Goal: Information Seeking & Learning: Learn about a topic

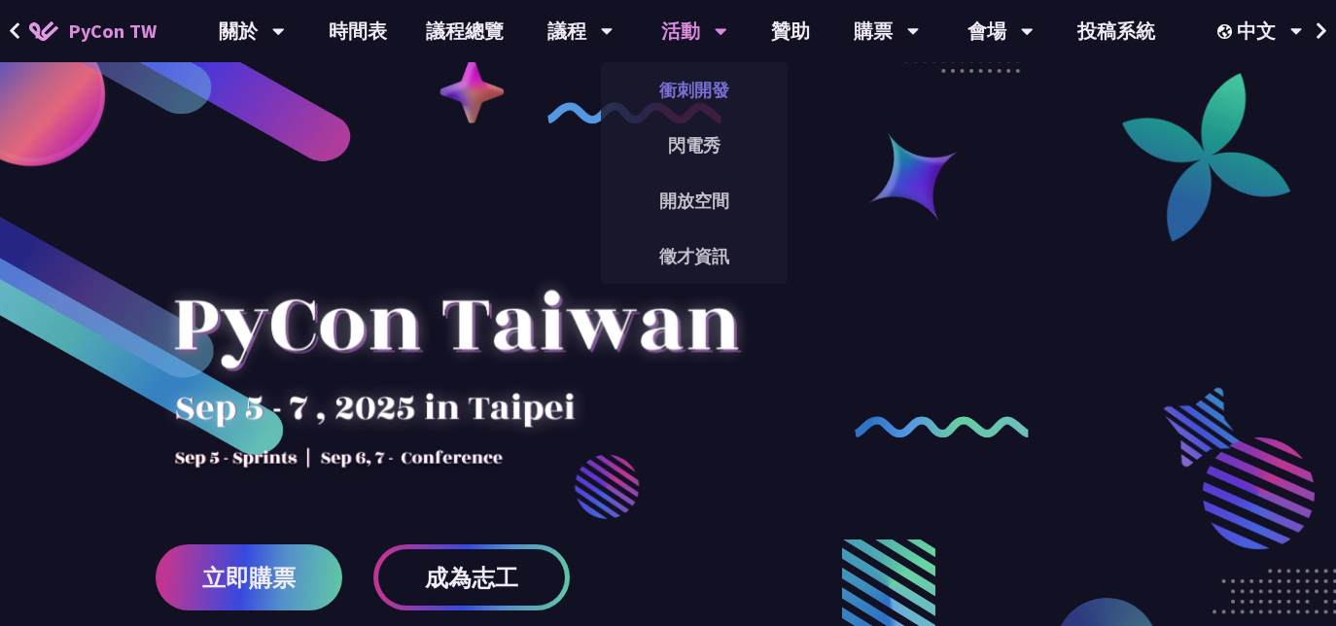
click at [677, 79] on link "衝刺開發" at bounding box center [694, 90] width 187 height 46
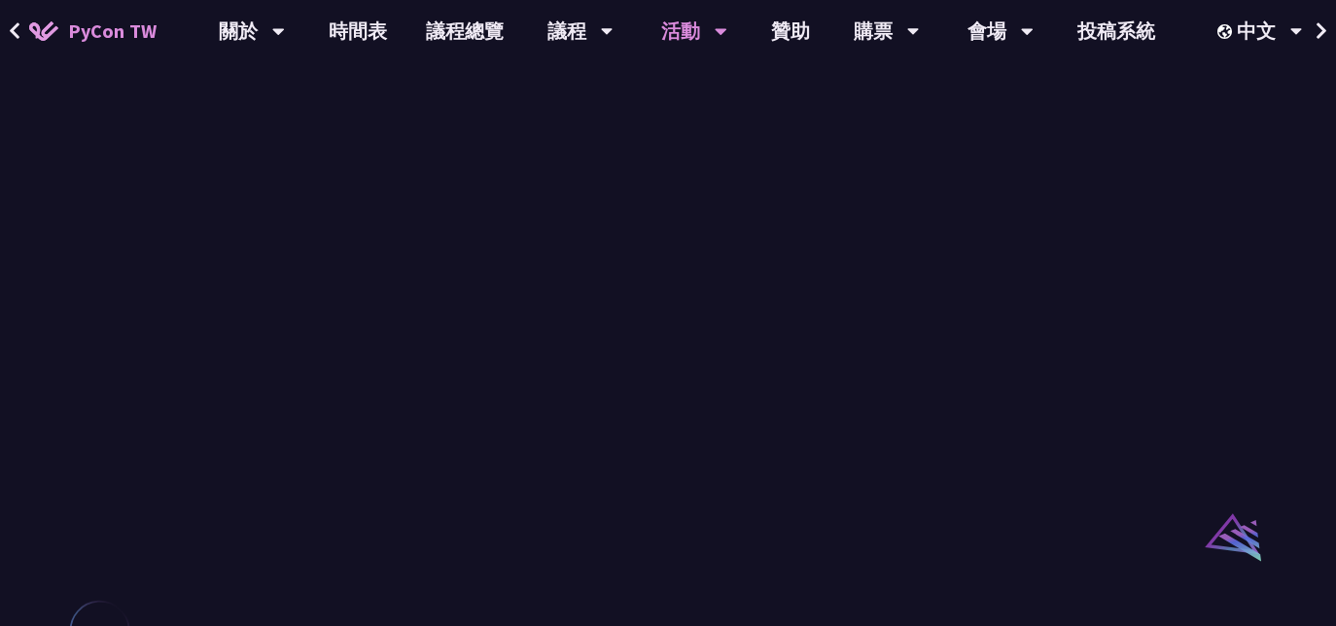
scroll to position [1358, 0]
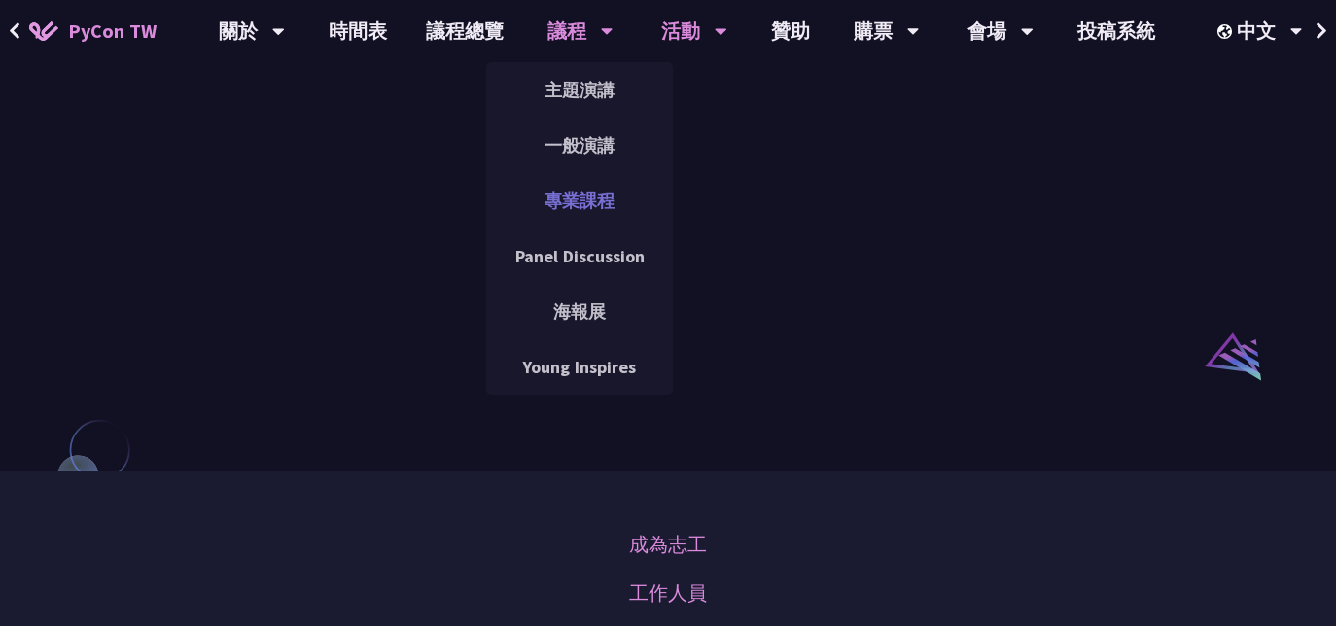
click at [569, 194] on link "專業課程" at bounding box center [579, 201] width 187 height 46
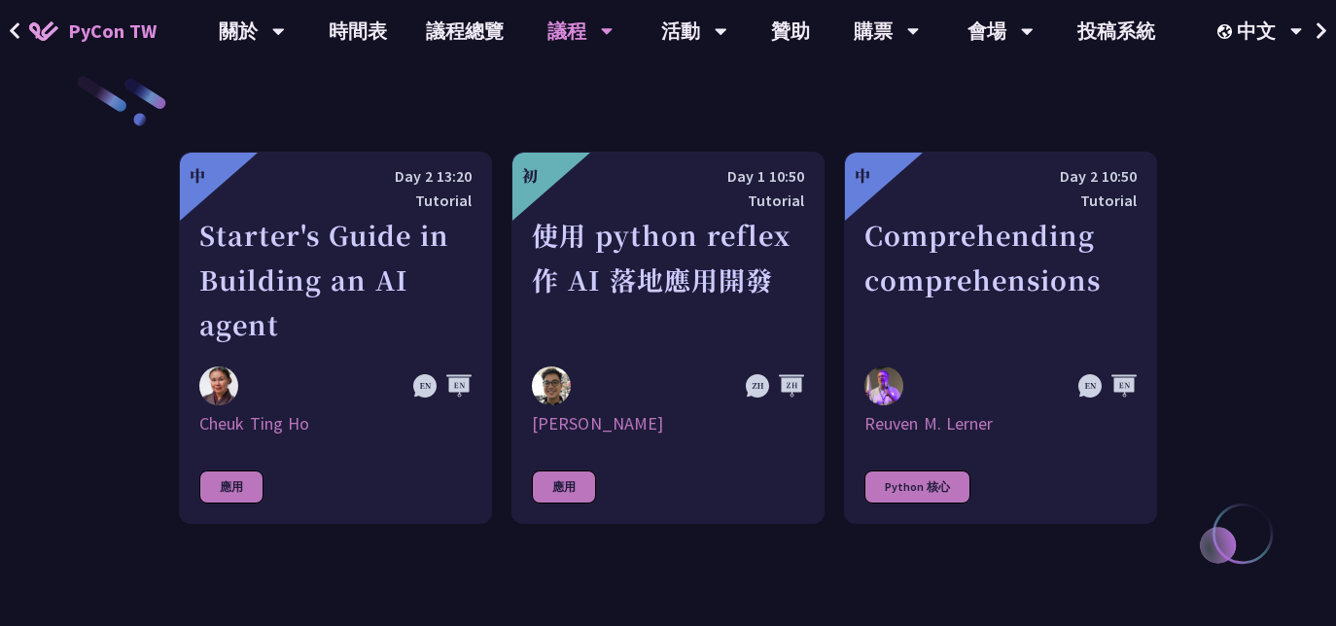
scroll to position [679, 0]
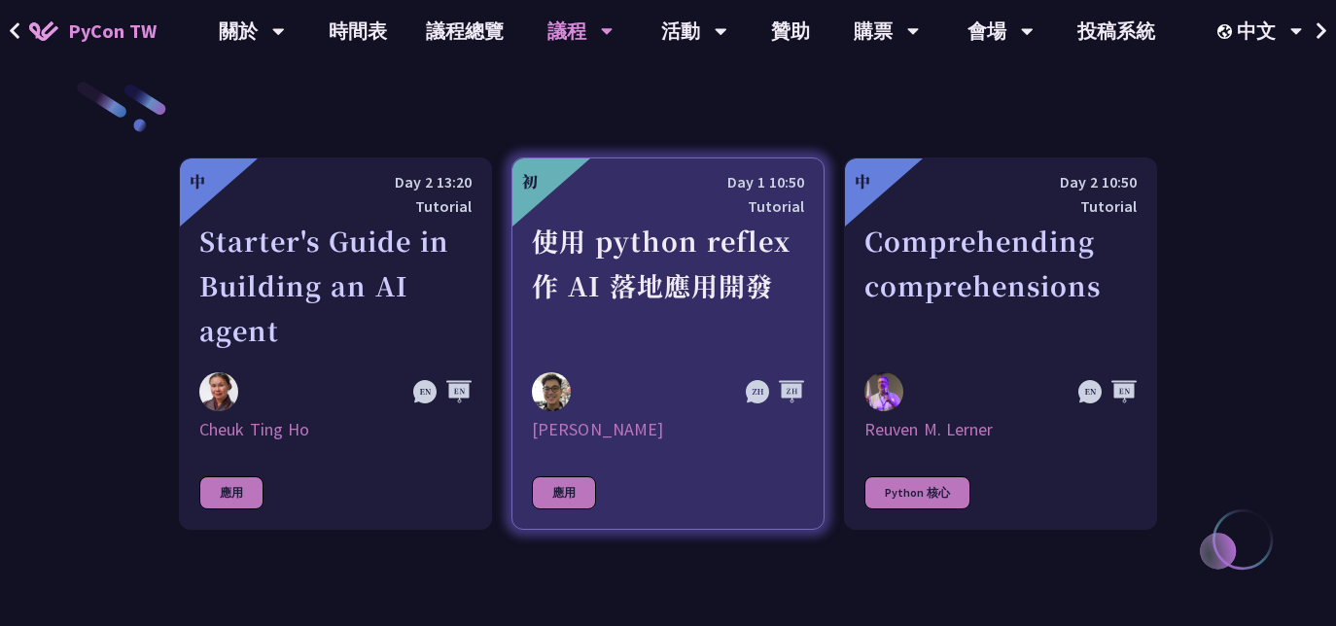
click at [664, 243] on div "使用 python reflex 作 AI 落地應用開發" at bounding box center [668, 286] width 272 height 134
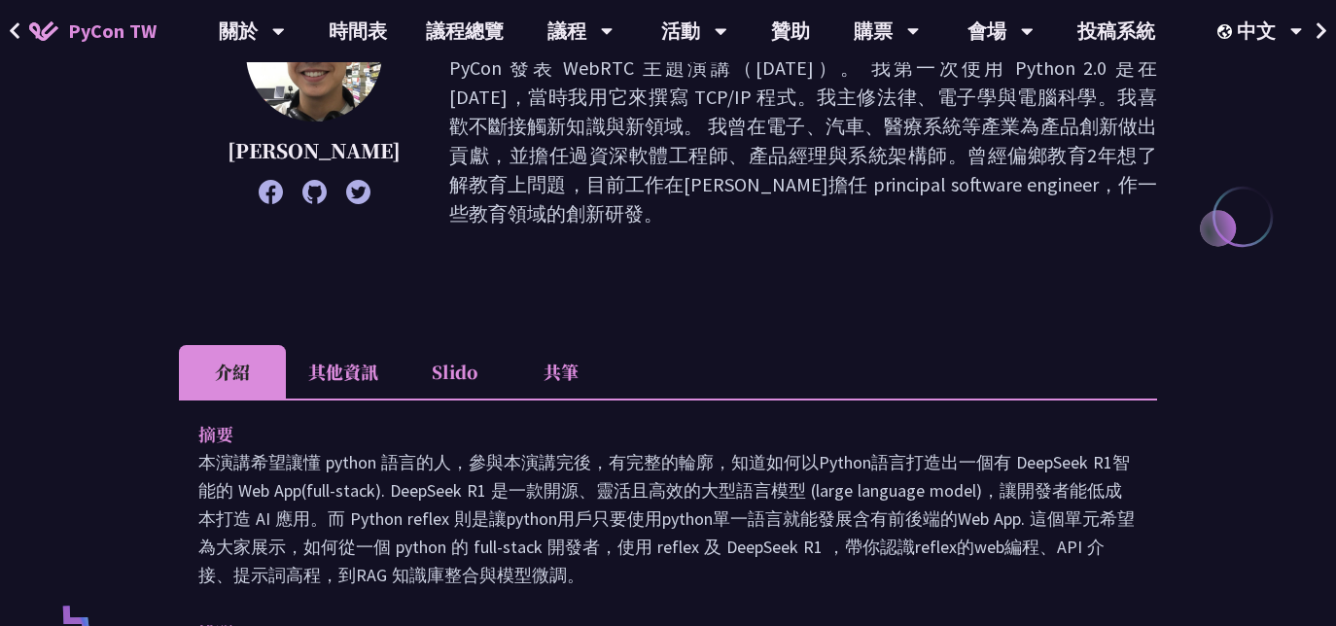
scroll to position [276, 0]
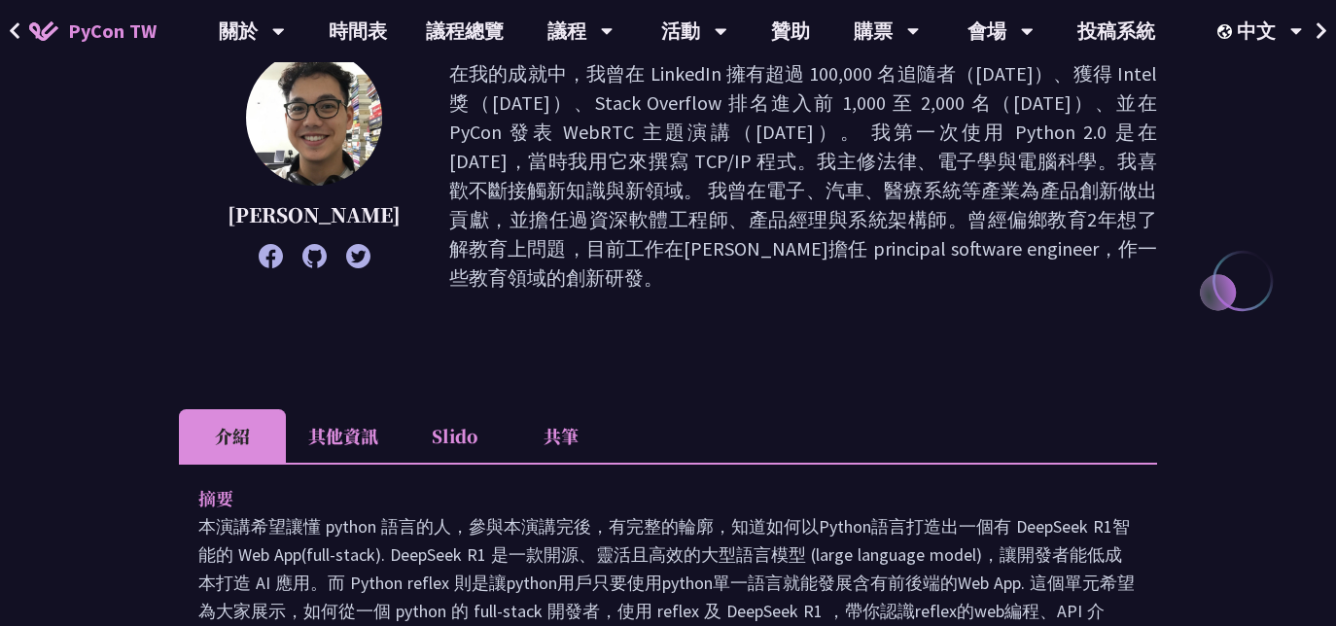
drag, startPoint x: 324, startPoint y: 395, endPoint x: 313, endPoint y: 396, distance: 10.7
click at [313, 409] on li "其他資訊" at bounding box center [343, 435] width 115 height 53
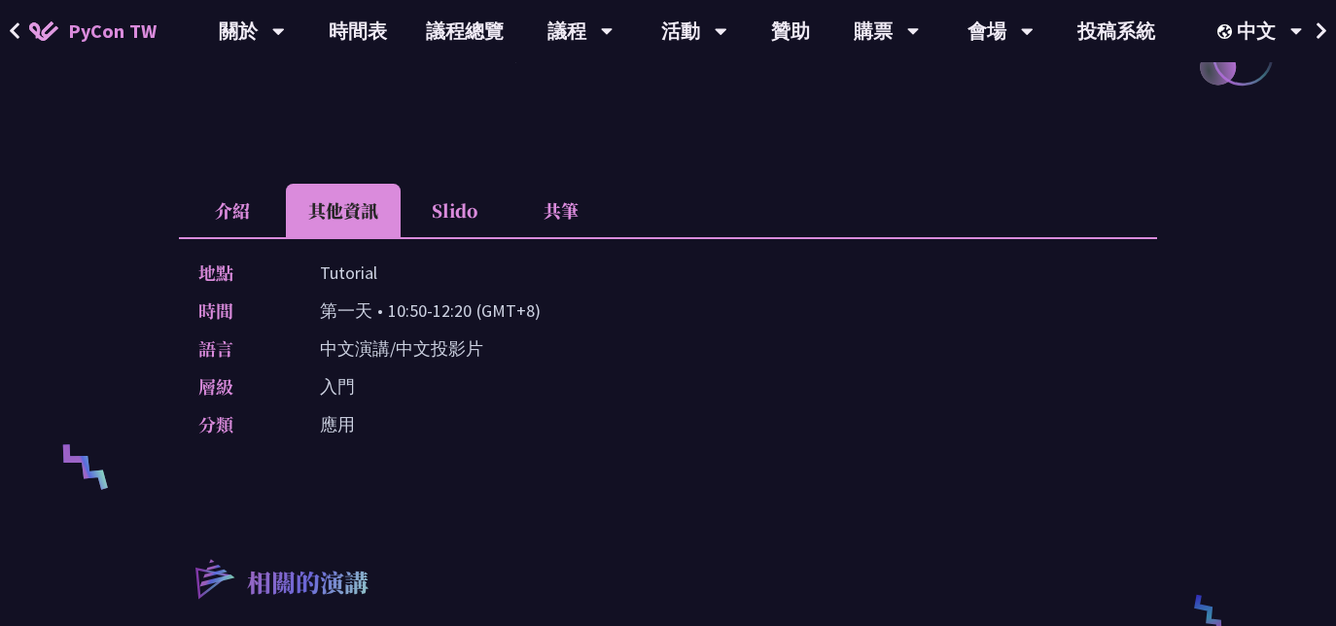
scroll to position [497, 0]
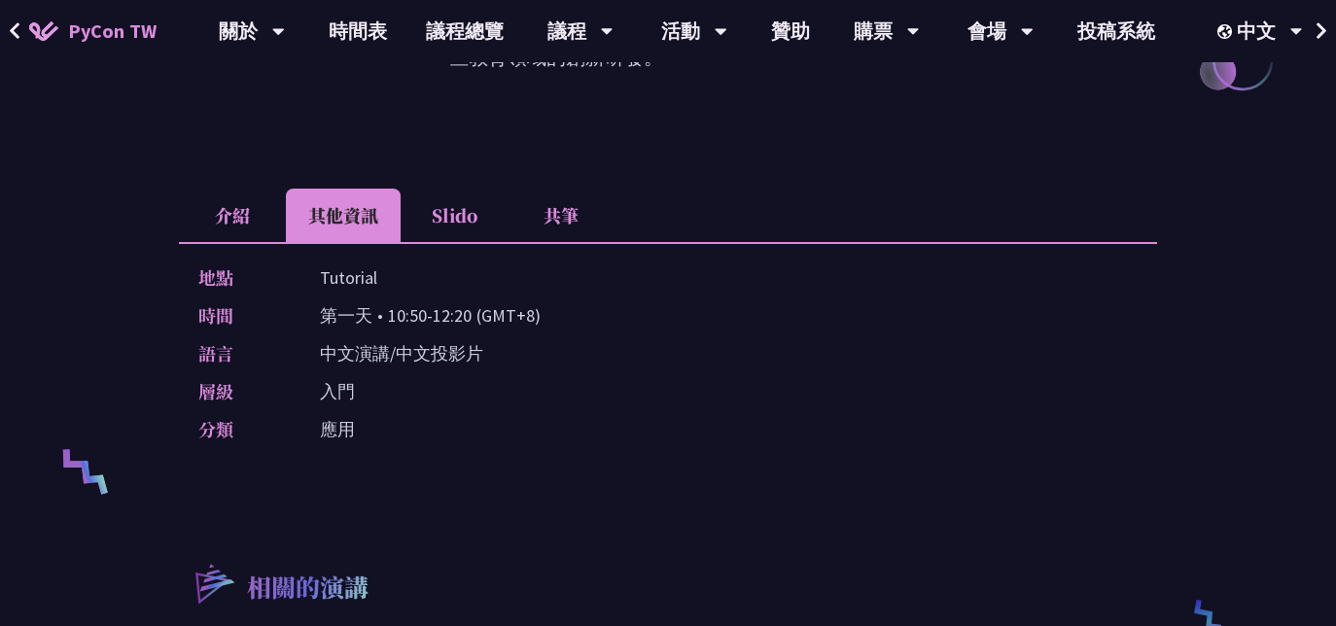
click at [441, 189] on li "Slido" at bounding box center [454, 215] width 107 height 53
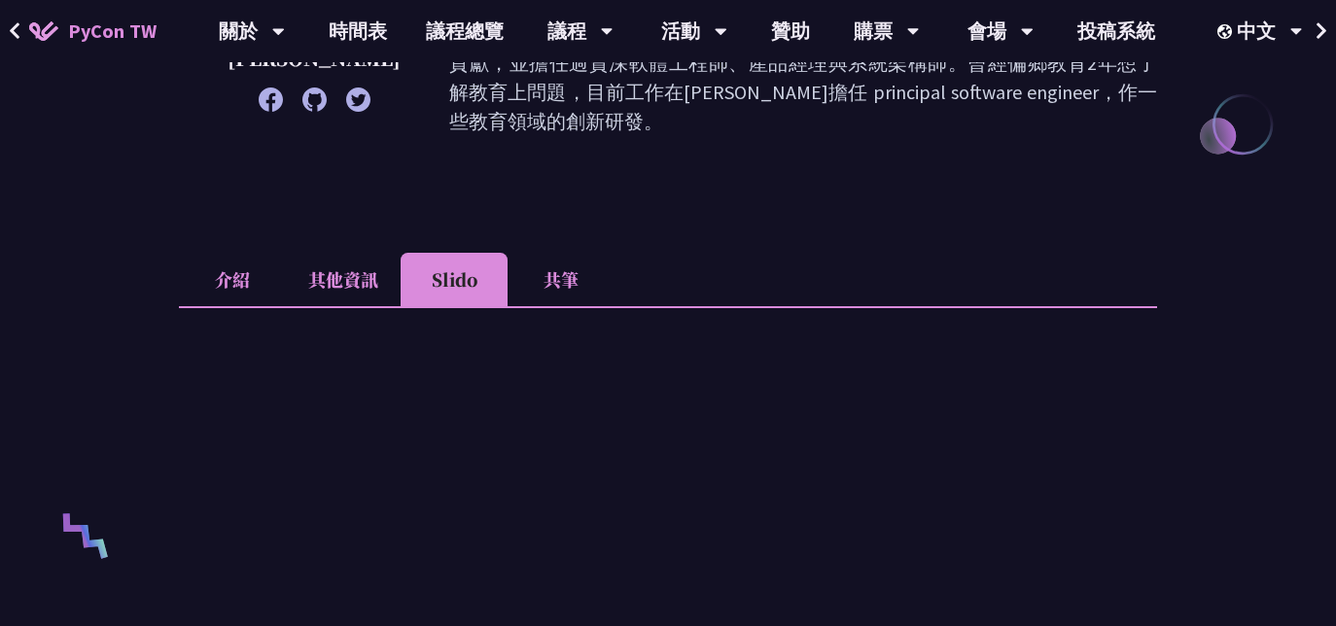
scroll to position [431, 0]
click at [542, 255] on li "共筆" at bounding box center [561, 281] width 107 height 53
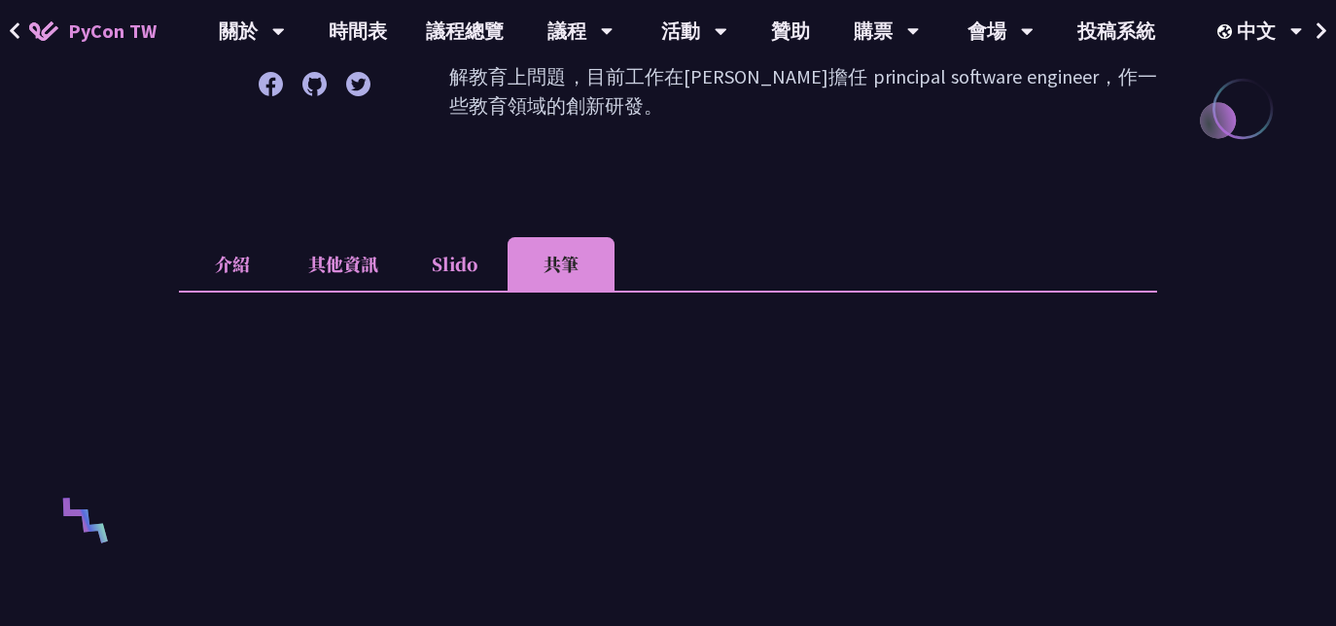
scroll to position [356, 0]
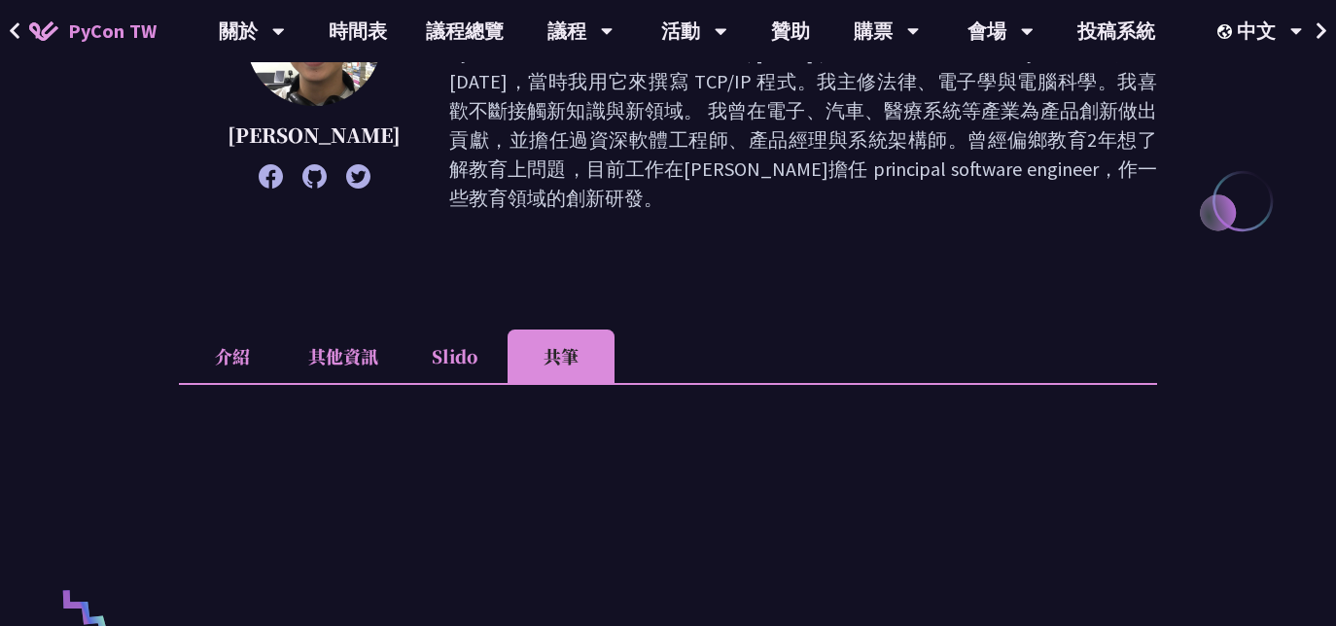
click at [347, 336] on li "其他資訊" at bounding box center [343, 356] width 115 height 53
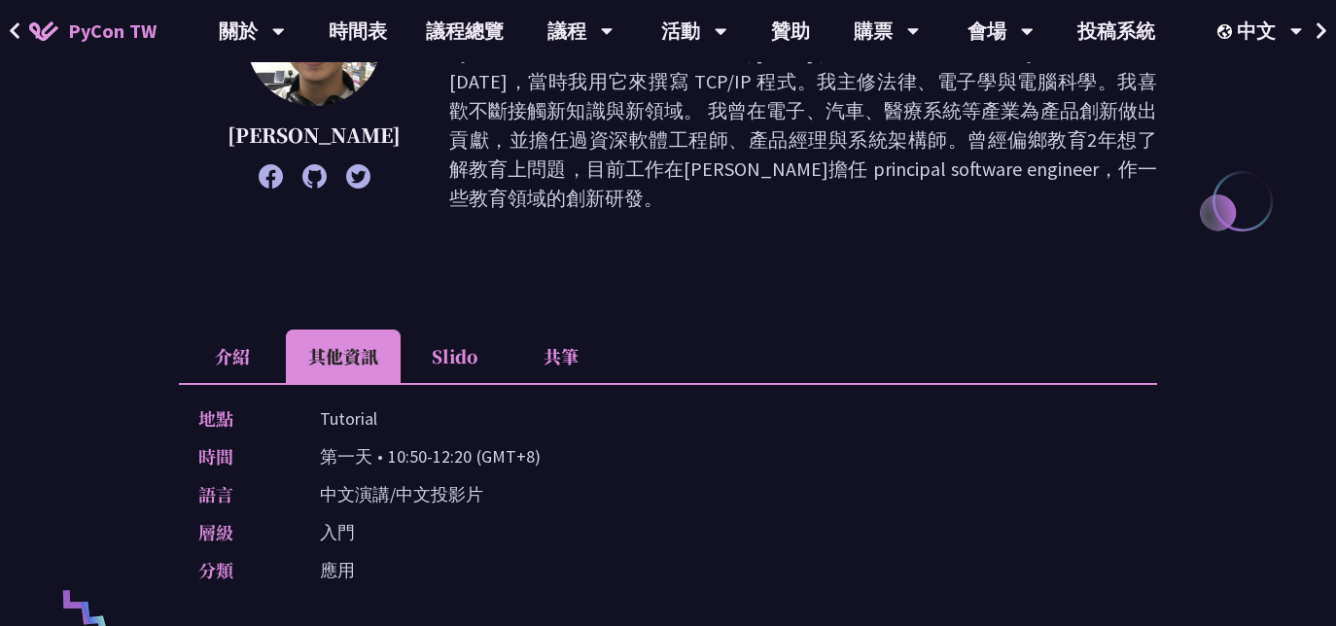
scroll to position [0, 0]
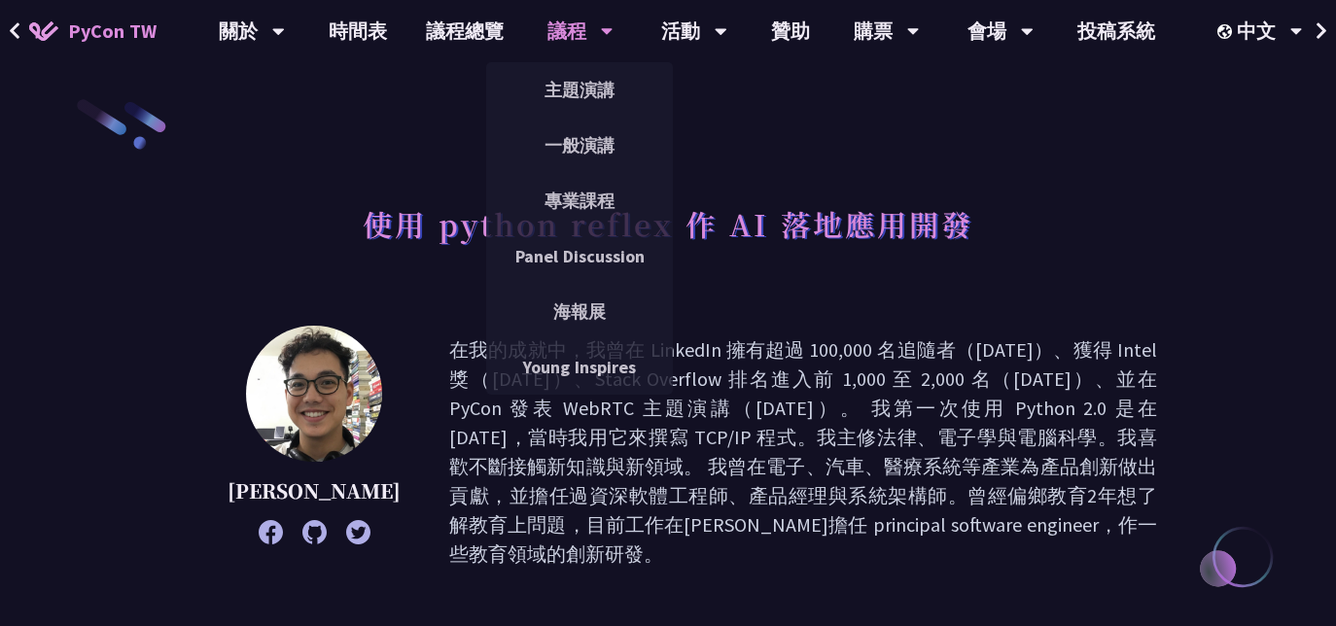
click at [552, 26] on div "議程" at bounding box center [580, 31] width 66 height 62
click at [555, 138] on link "一般演講" at bounding box center [579, 146] width 187 height 46
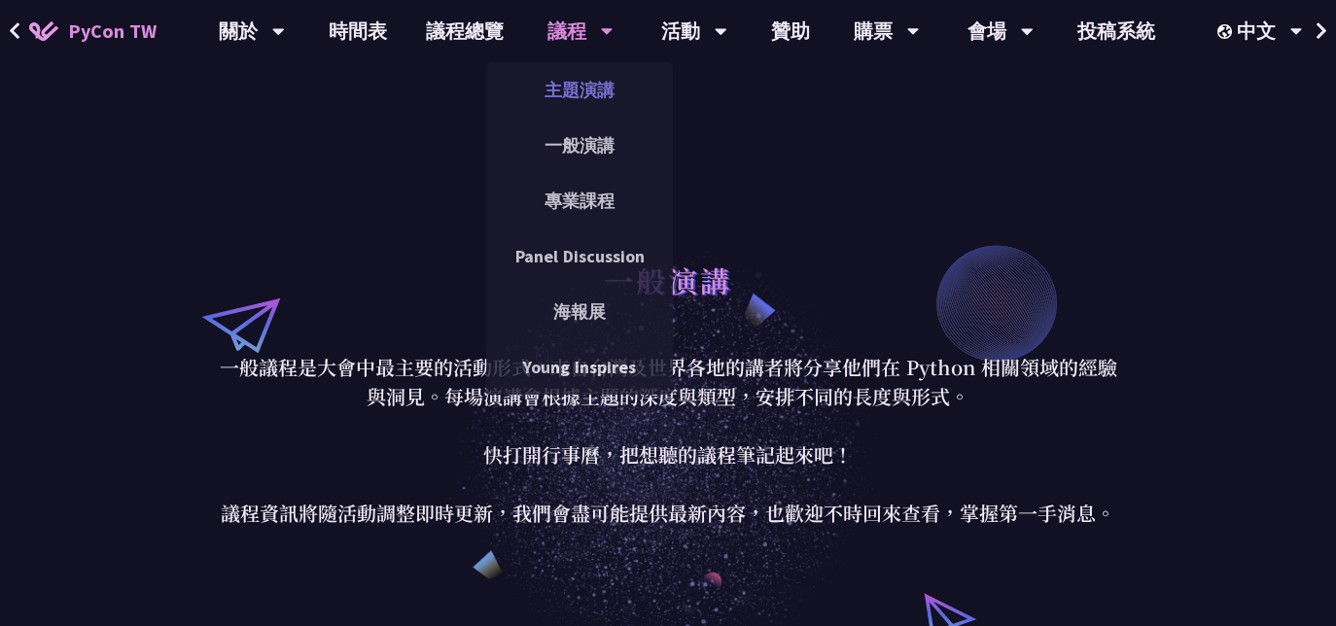
click at [570, 90] on link "主題演講" at bounding box center [579, 90] width 187 height 46
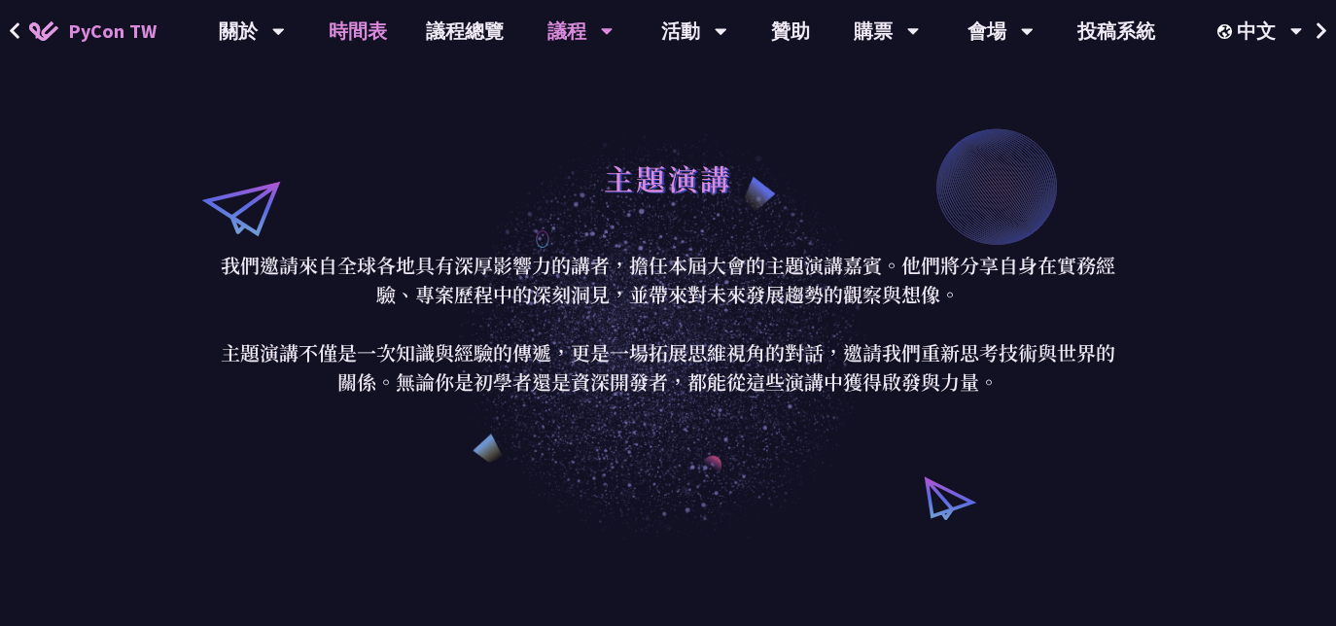
click at [368, 26] on link "時間表" at bounding box center [357, 31] width 97 height 62
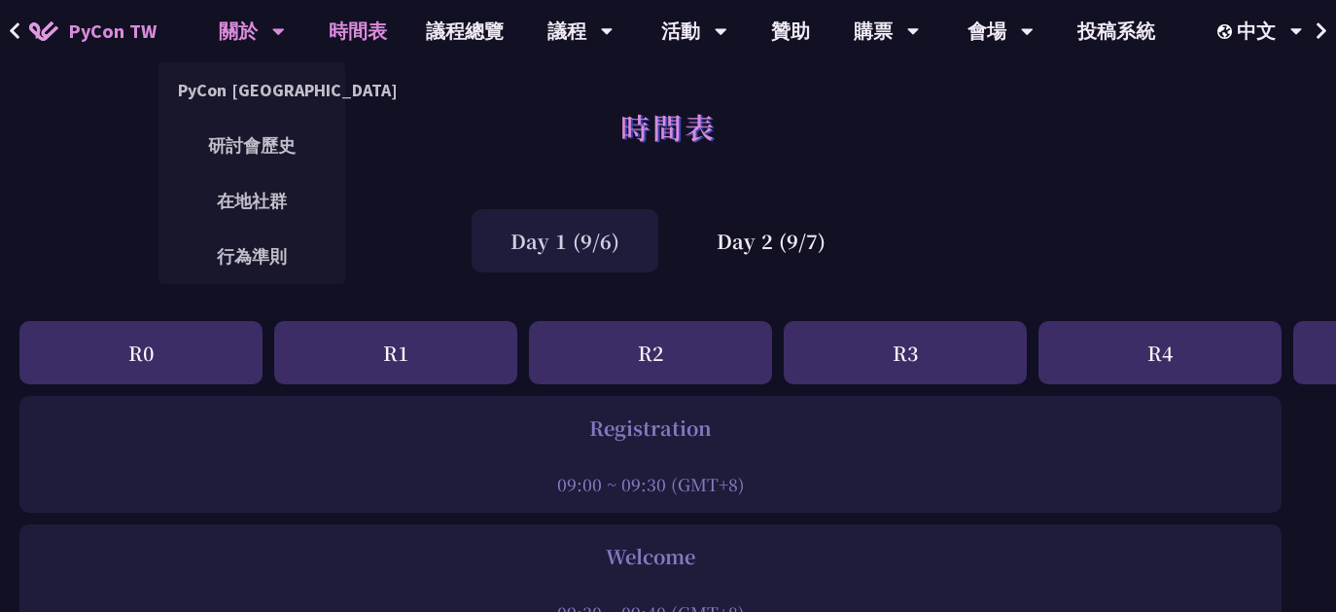
click at [249, 33] on div "關於" at bounding box center [252, 31] width 66 height 62
click at [247, 144] on link "研討會歷史" at bounding box center [252, 146] width 187 height 46
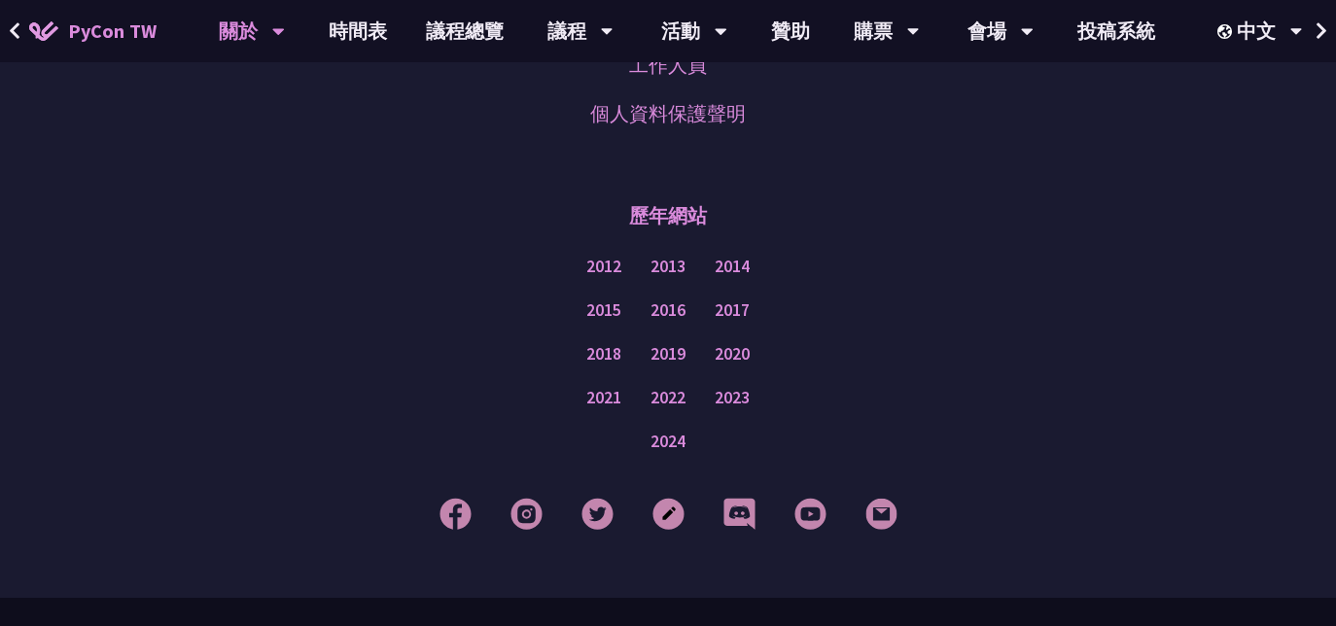
scroll to position [3969, 0]
click at [672, 429] on link "2024" at bounding box center [668, 441] width 35 height 24
